Goal: Information Seeking & Learning: Learn about a topic

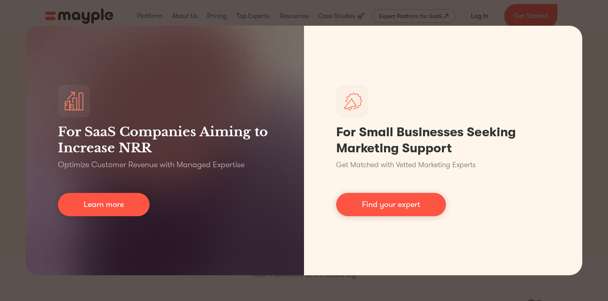
click at [599, 117] on div "For SaaS Companies Aiming to Increase NRR Optimize Customer Revenue with Manage…" at bounding box center [304, 150] width 608 height 301
drag, startPoint x: 599, startPoint y: 117, endPoint x: 589, endPoint y: 117, distance: 10.1
click at [599, 117] on div "For SaaS Companies Aiming to Increase NRR Optimize Customer Revenue with Manage…" at bounding box center [304, 150] width 608 height 301
drag, startPoint x: 15, startPoint y: 177, endPoint x: 18, endPoint y: 174, distance: 4.6
click at [15, 177] on div "For SaaS Companies Aiming to Increase NRR Optimize Customer Revenue with Manage…" at bounding box center [304, 150] width 608 height 301
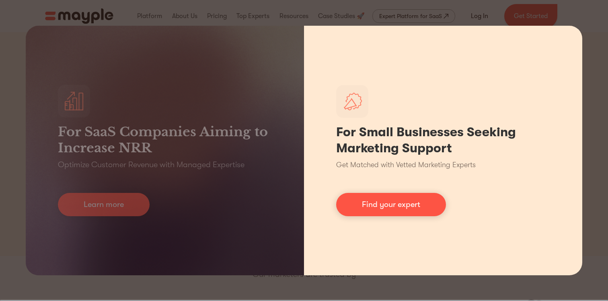
click at [409, 31] on div "For Small Businesses Seeking Marketing Support Get Matched with Vetted Marketin…" at bounding box center [443, 151] width 278 height 250
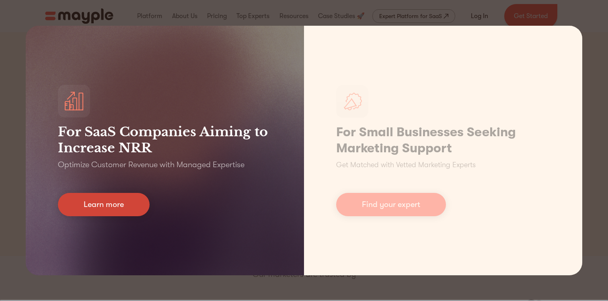
click at [107, 200] on link "Learn more" at bounding box center [104, 204] width 92 height 23
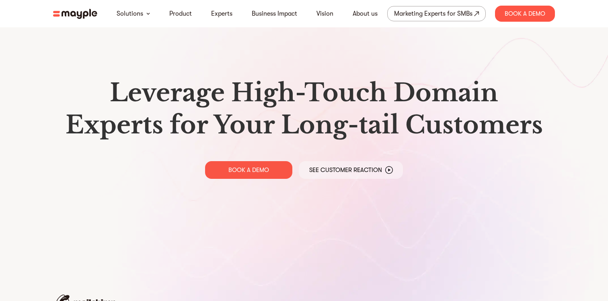
click at [71, 16] on img at bounding box center [75, 14] width 44 height 10
click at [312, 46] on div "Leverage High-Touch Domain Experts for Your Long-tail Customers BOOK A DEMO See…" at bounding box center [304, 128] width 515 height 256
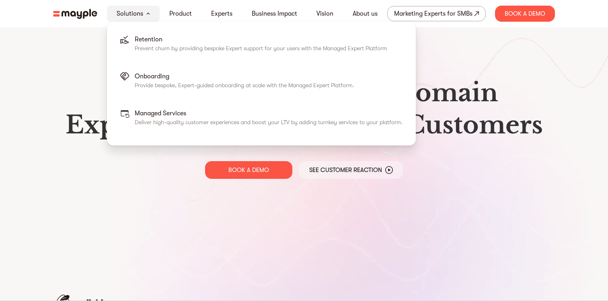
click at [140, 13] on link "Solutions" at bounding box center [130, 14] width 27 height 10
